Goal: Task Accomplishment & Management: Manage account settings

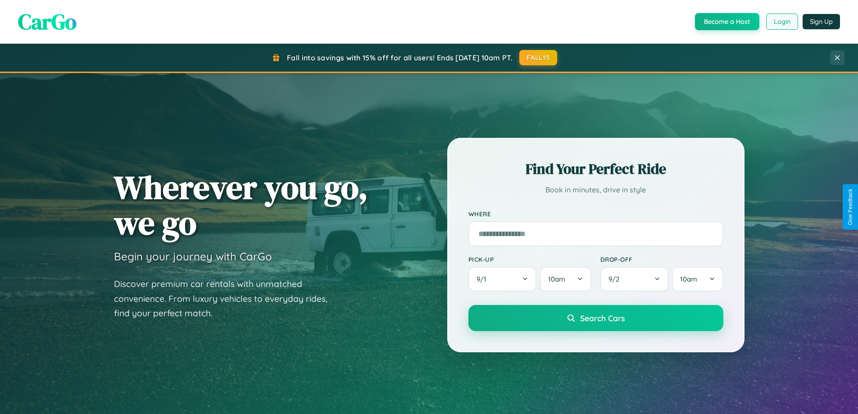
click at [782, 22] on button "Login" at bounding box center [783, 22] width 32 height 16
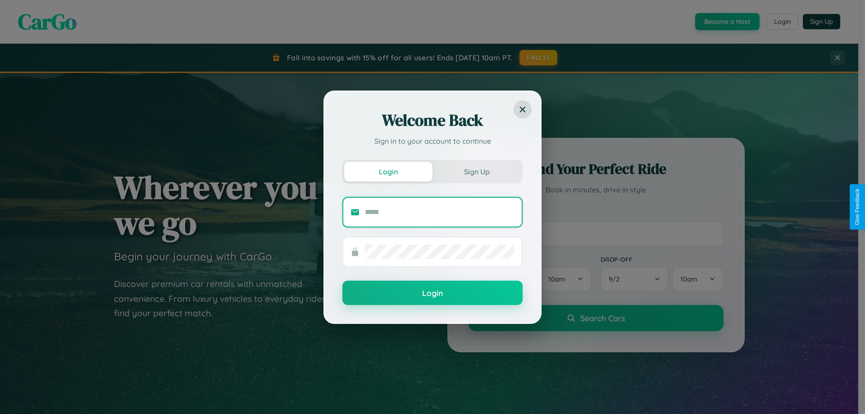
click at [440, 212] on input "text" at bounding box center [440, 212] width 150 height 14
type input "**********"
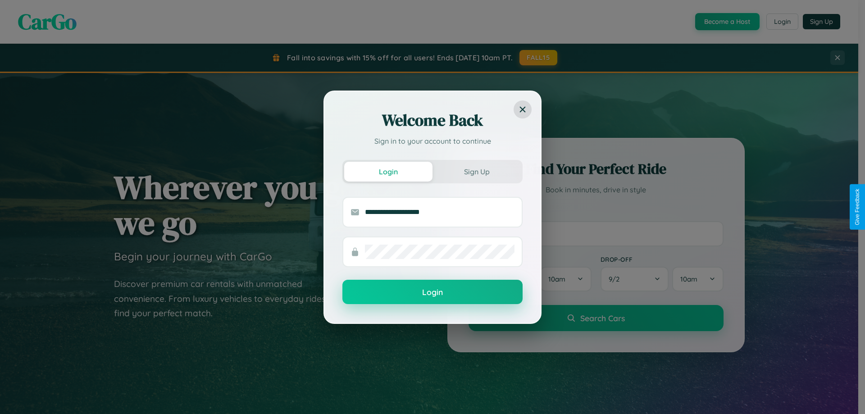
click at [433, 292] on button "Login" at bounding box center [432, 292] width 180 height 24
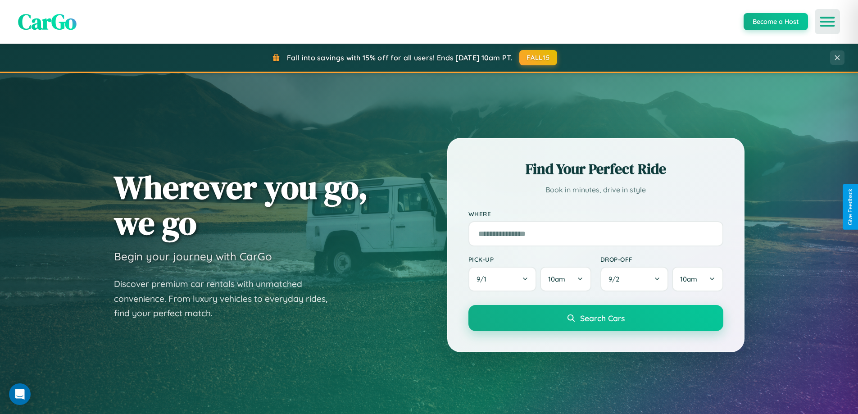
click at [828, 22] on icon "Open menu" at bounding box center [827, 22] width 13 height 8
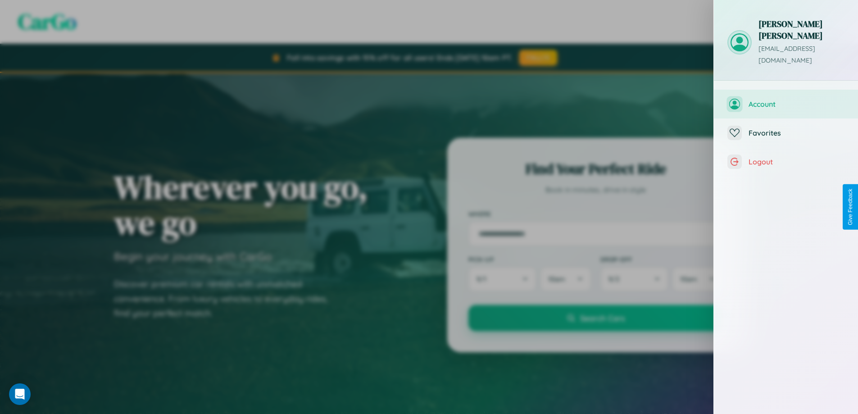
click at [786, 100] on span "Account" at bounding box center [797, 104] width 96 height 9
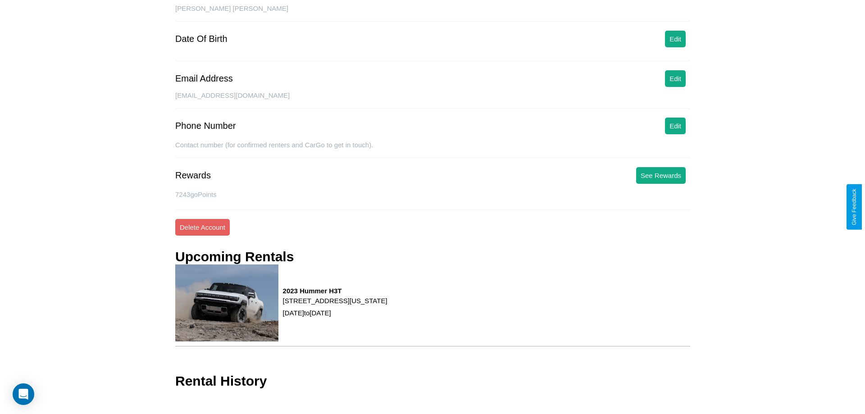
scroll to position [104, 0]
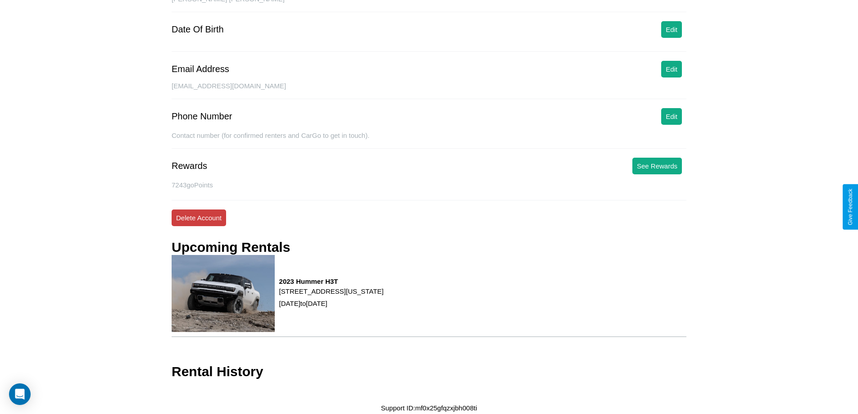
click at [199, 218] on button "Delete Account" at bounding box center [199, 218] width 55 height 17
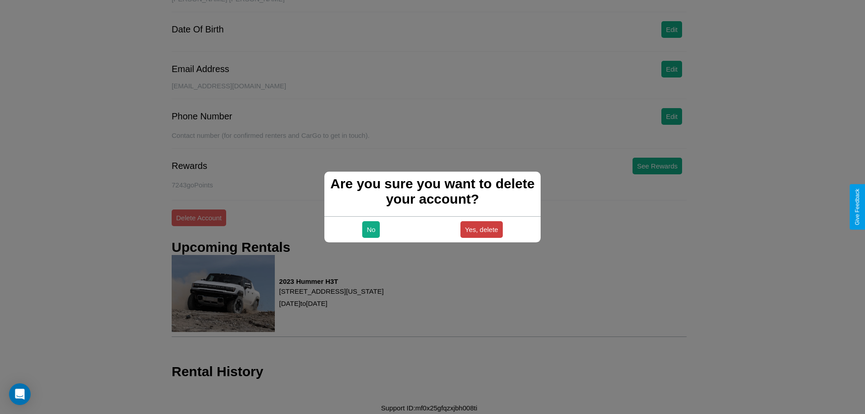
click at [481, 229] on button "Yes, delete" at bounding box center [482, 229] width 42 height 17
